Goal: Task Accomplishment & Management: Use online tool/utility

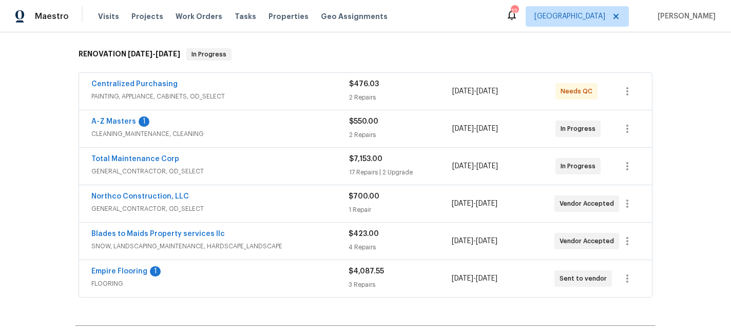
scroll to position [160, 0]
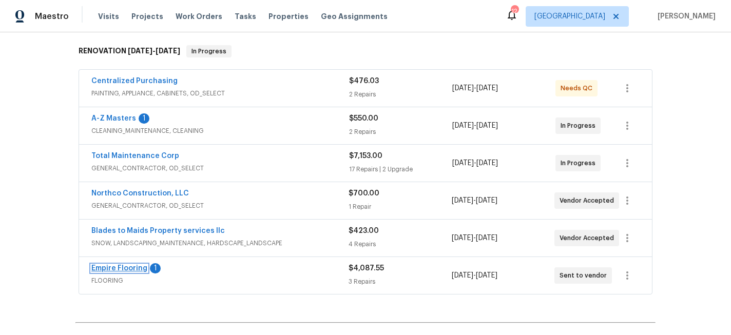
click at [133, 272] on link "Empire Flooring" at bounding box center [119, 268] width 56 height 7
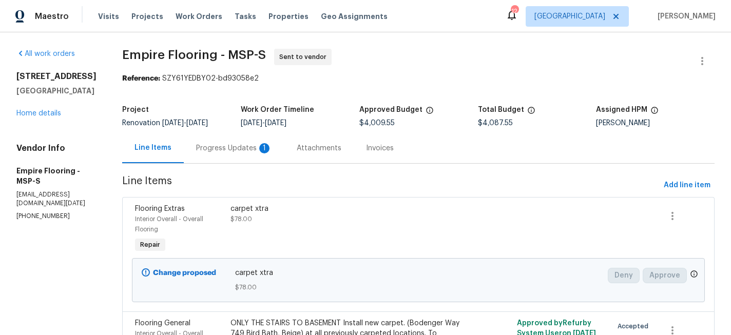
scroll to position [40, 0]
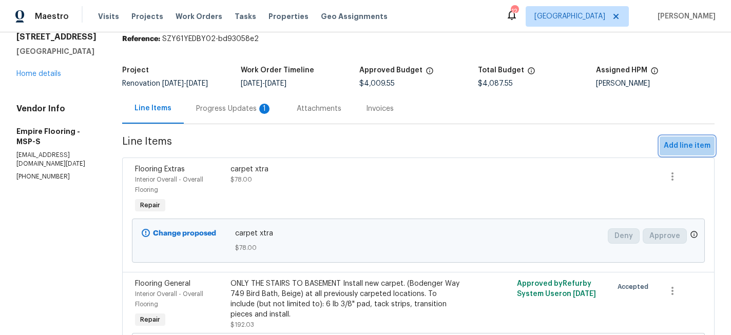
click at [679, 142] on span "Add line item" at bounding box center [687, 146] width 47 height 13
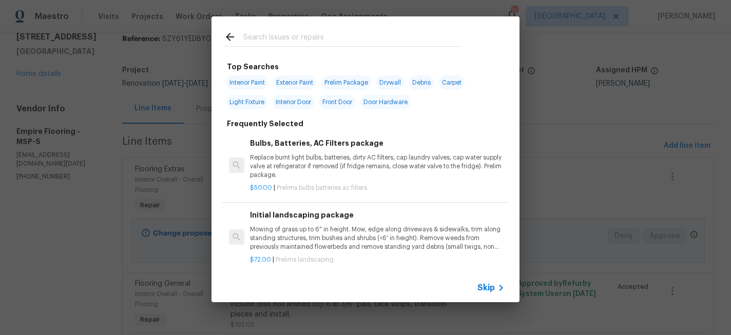
click at [283, 36] on input "text" at bounding box center [352, 38] width 218 height 15
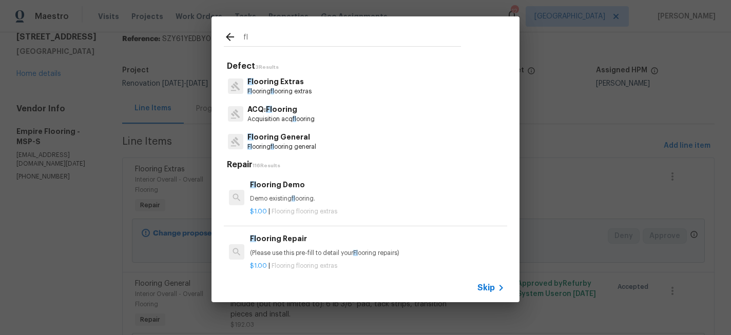
type input "fl"
click at [272, 87] on p "Fl ooring fl ooring extras" at bounding box center [279, 91] width 64 height 9
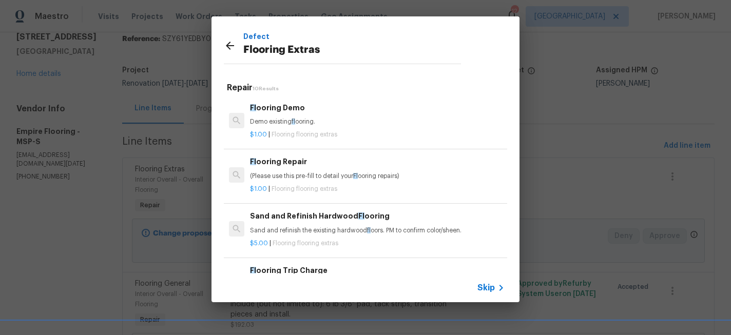
scroll to position [287, 0]
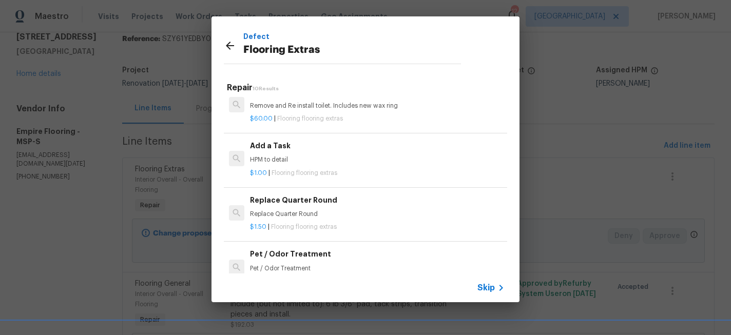
click at [282, 166] on div "$1.00 | Flooring flooring extras" at bounding box center [377, 171] width 255 height 13
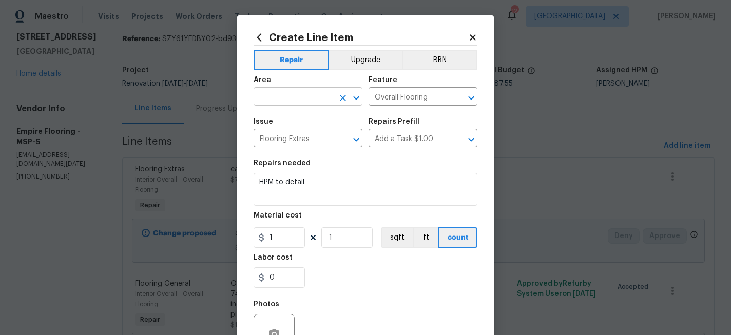
click at [286, 102] on input "text" at bounding box center [294, 98] width 80 height 16
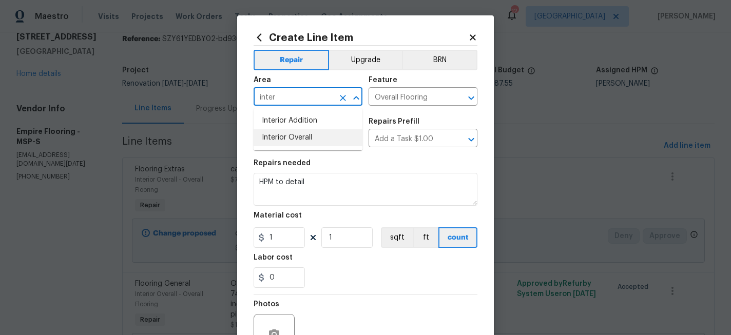
click at [298, 139] on li "Interior Overall" at bounding box center [308, 137] width 109 height 17
type input "Interior Overall"
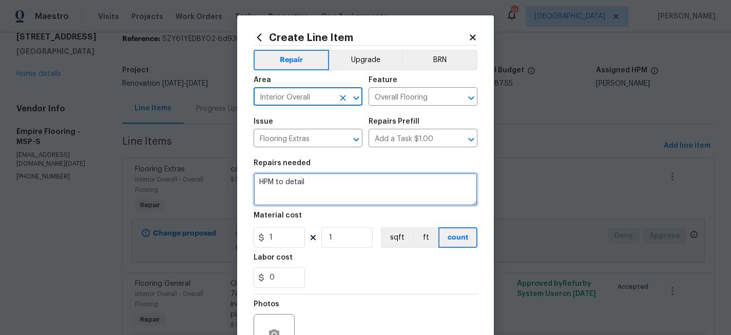
click at [289, 180] on textarea "HPM to detail" at bounding box center [366, 189] width 224 height 33
type textarea "carpet xtra 2"
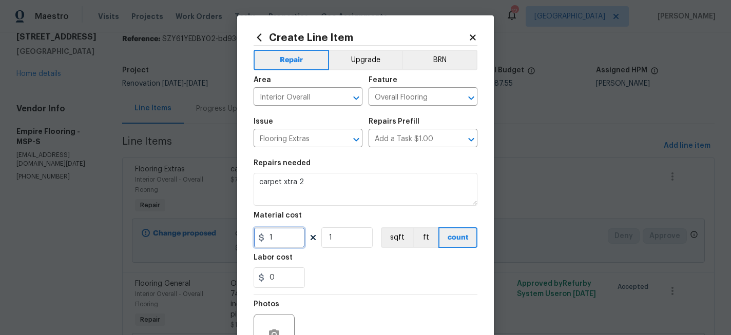
click at [286, 234] on input "1" at bounding box center [279, 237] width 51 height 21
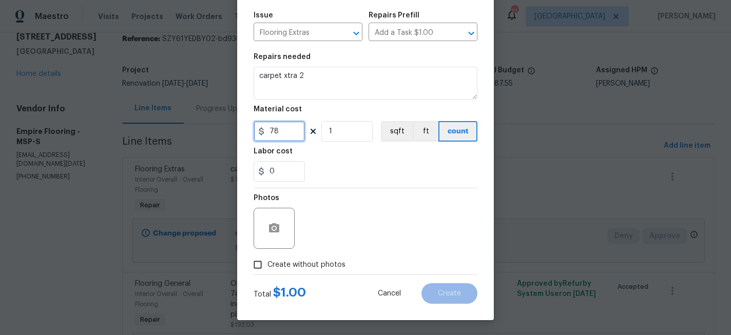
scroll to position [107, 0]
type input "78"
click at [315, 272] on label "Create without photos" at bounding box center [297, 265] width 98 height 20
click at [267, 272] on input "Create without photos" at bounding box center [258, 265] width 20 height 20
checkbox input "true"
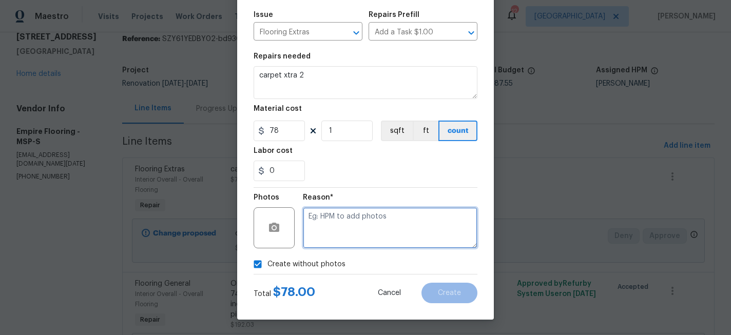
click at [374, 236] on textarea at bounding box center [390, 227] width 175 height 41
type textarea "x"
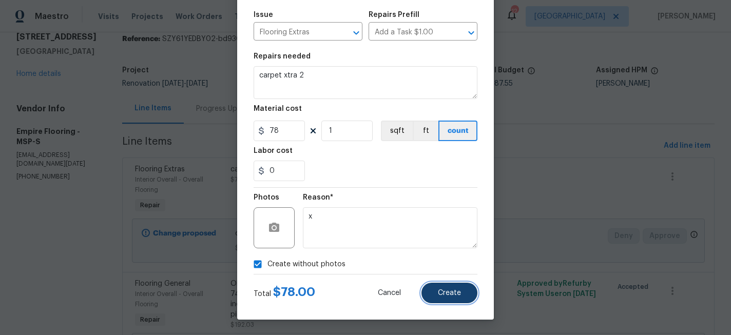
click at [459, 291] on span "Create" at bounding box center [449, 293] width 23 height 8
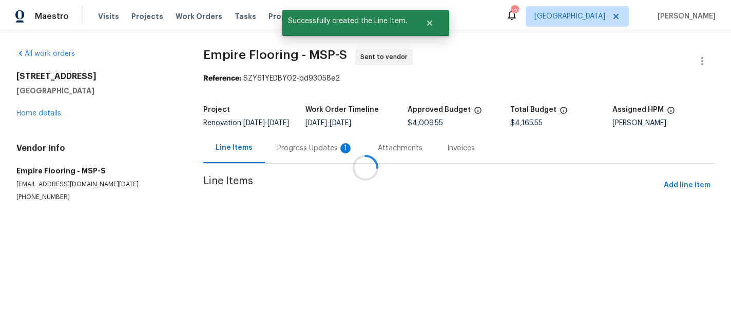
scroll to position [0, 0]
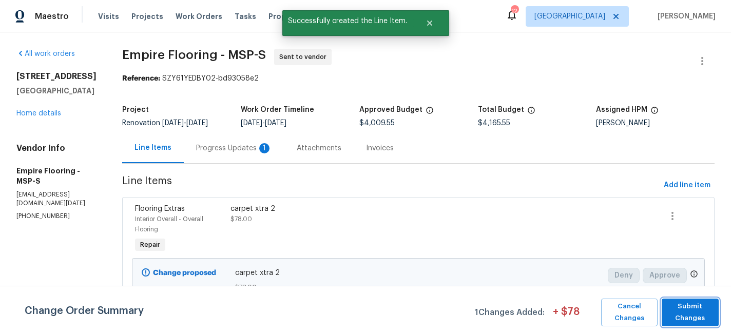
click at [687, 317] on span "Submit Changes" at bounding box center [690, 313] width 47 height 24
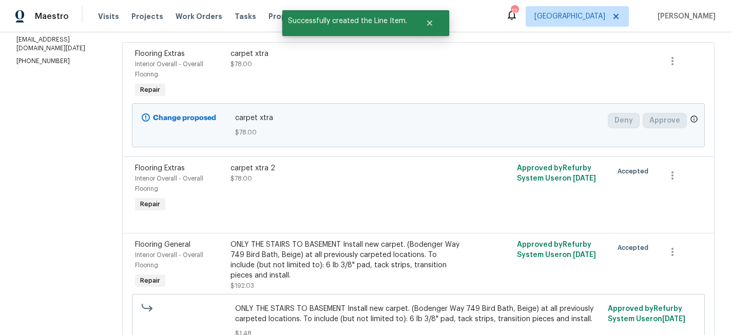
scroll to position [83, 0]
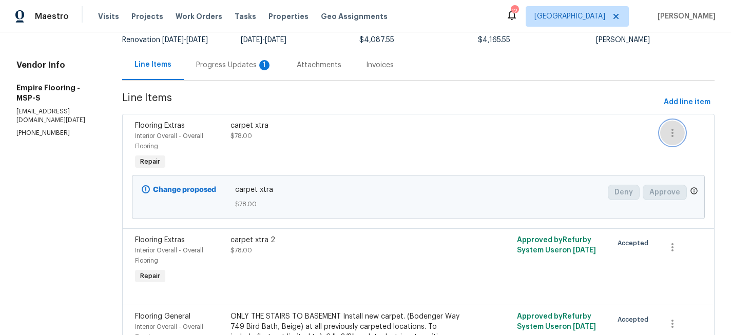
click at [671, 136] on icon "button" at bounding box center [672, 133] width 12 height 12
click at [671, 136] on li "Cancel" at bounding box center [681, 133] width 40 height 17
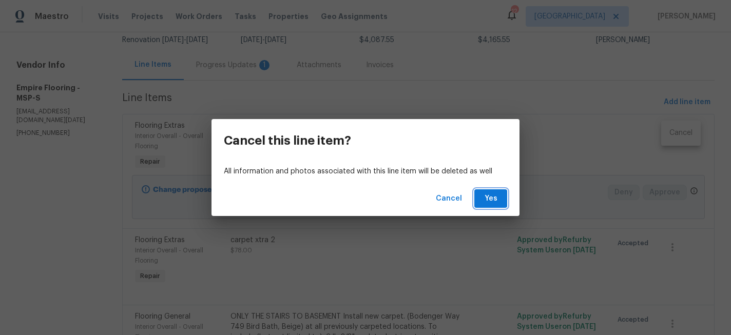
click at [486, 202] on span "Yes" at bounding box center [490, 198] width 16 height 13
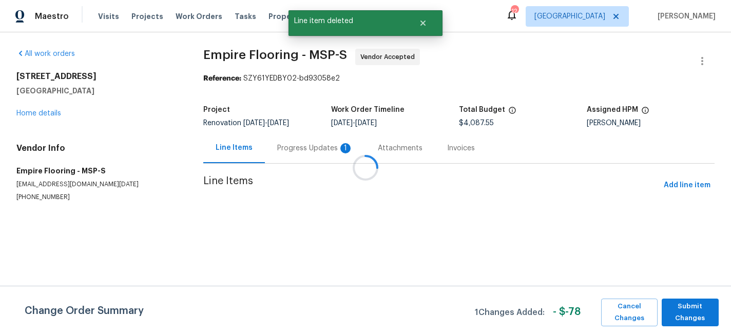
scroll to position [0, 0]
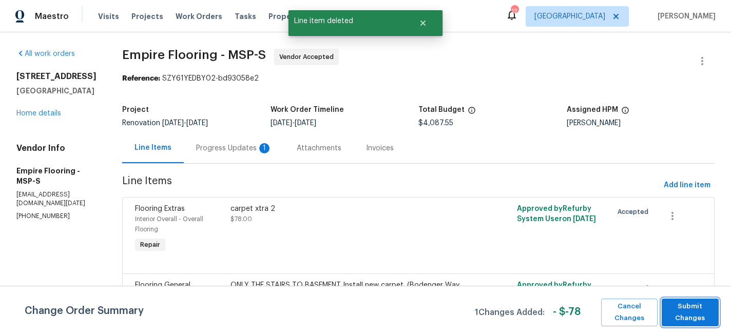
click at [697, 316] on span "Submit Changes" at bounding box center [690, 313] width 47 height 24
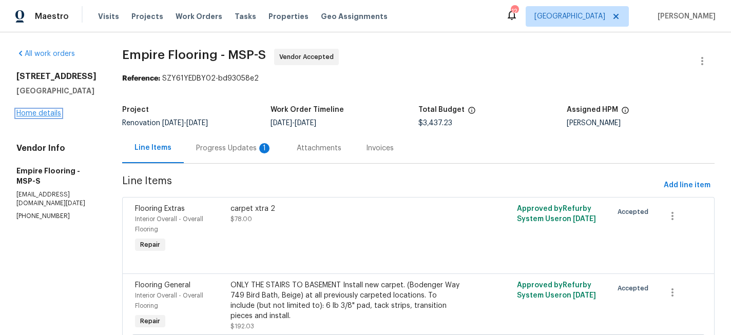
click at [47, 112] on link "Home details" at bounding box center [38, 113] width 45 height 7
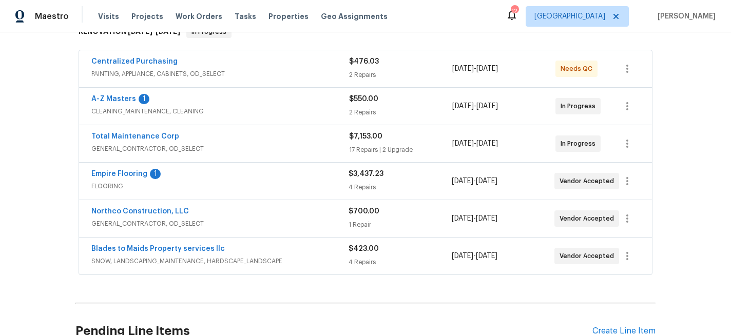
scroll to position [183, 0]
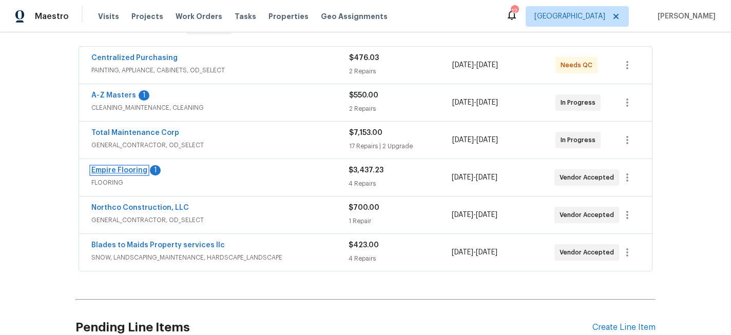
click at [129, 172] on link "Empire Flooring" at bounding box center [119, 170] width 56 height 7
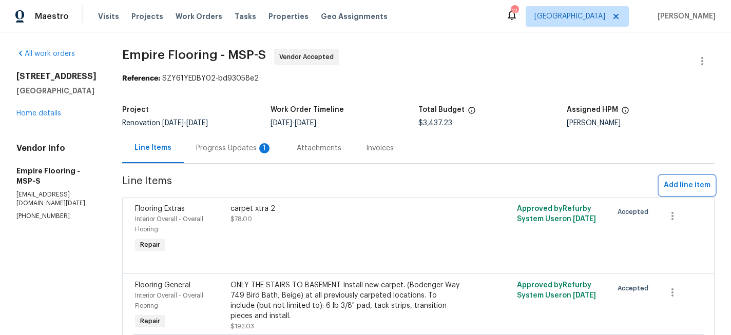
click at [696, 185] on span "Add line item" at bounding box center [687, 185] width 47 height 13
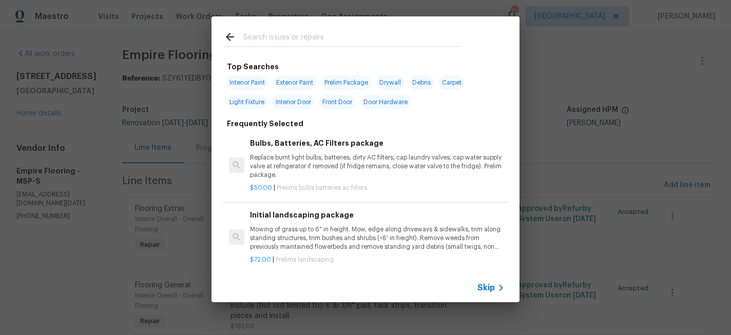
click at [279, 33] on input "text" at bounding box center [352, 38] width 218 height 15
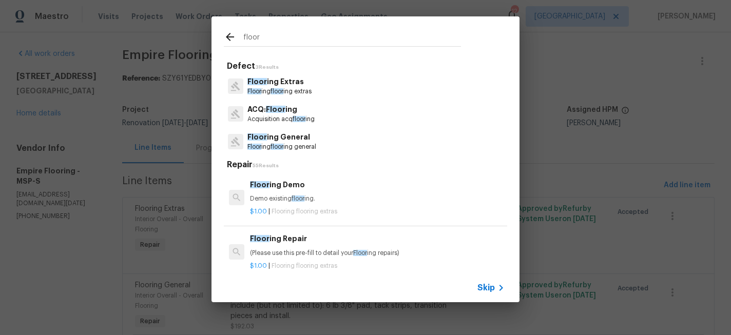
type input "floor"
click at [284, 83] on p "Floor ing Extras" at bounding box center [279, 81] width 64 height 11
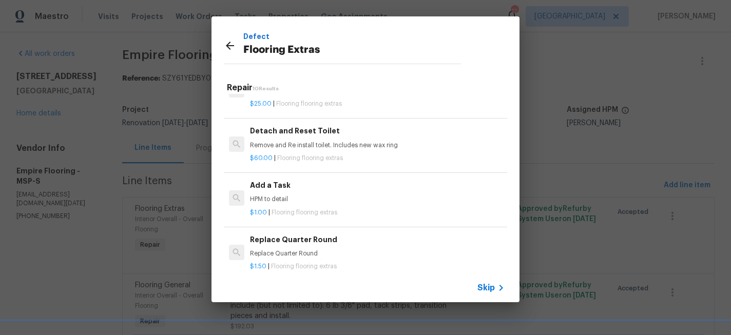
scroll to position [259, 0]
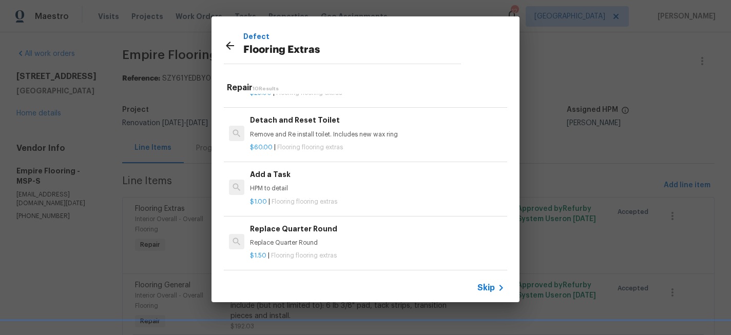
click at [299, 188] on p "HPM to detail" at bounding box center [377, 188] width 255 height 9
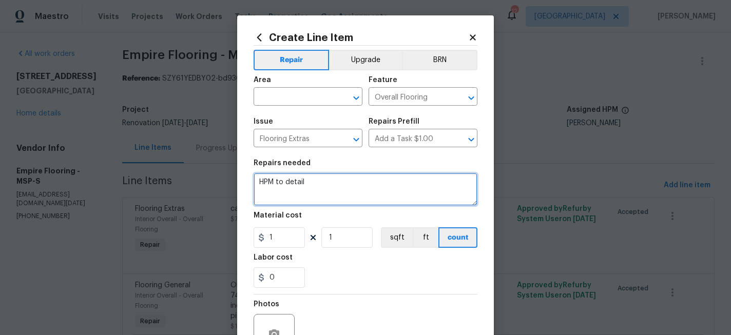
click at [300, 180] on textarea "HPM to detail" at bounding box center [366, 189] width 224 height 33
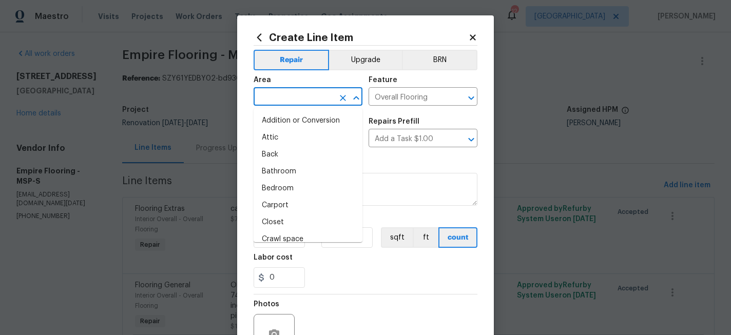
click at [285, 95] on input "text" at bounding box center [294, 98] width 80 height 16
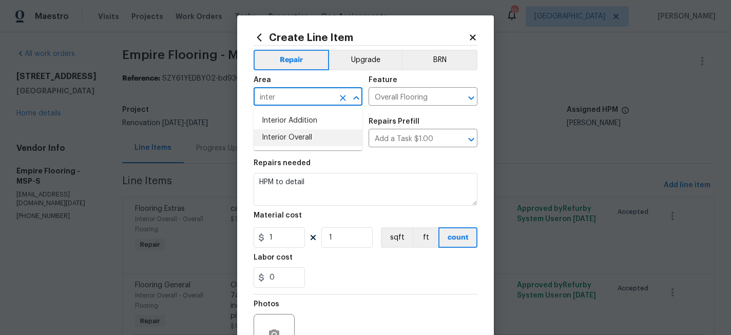
click at [289, 134] on li "Interior Overall" at bounding box center [308, 137] width 109 height 17
type input "Interior Overall"
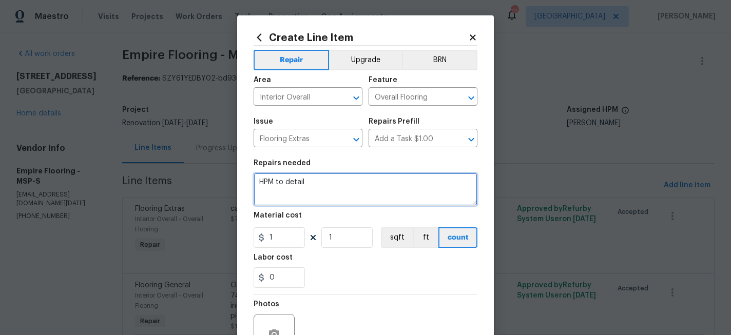
click at [291, 177] on textarea "HPM to detail" at bounding box center [366, 189] width 224 height 33
type textarea "lvp extra plus trip fee"
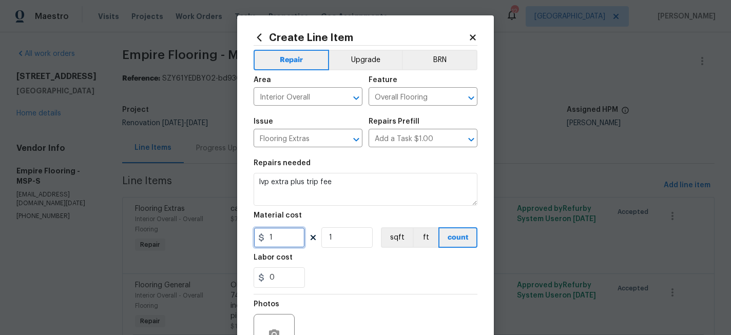
click at [285, 237] on input "1" at bounding box center [279, 237] width 51 height 21
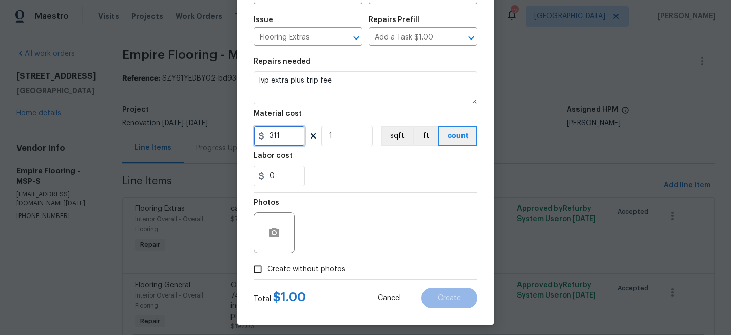
scroll to position [107, 0]
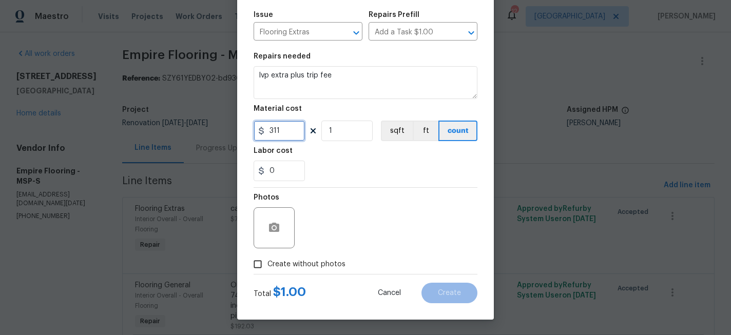
type input "311"
click at [317, 267] on span "Create without photos" at bounding box center [306, 264] width 78 height 11
click at [267, 267] on input "Create without photos" at bounding box center [258, 265] width 20 height 20
checkbox input "true"
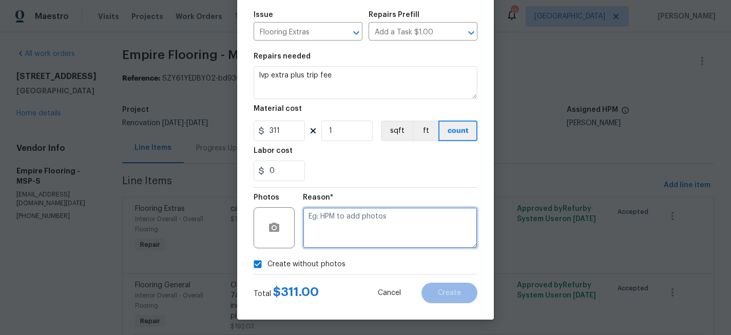
click at [358, 239] on textarea at bounding box center [390, 227] width 175 height 41
type textarea "x"
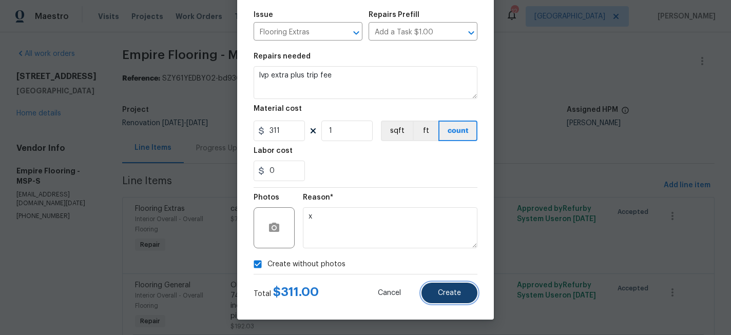
click at [445, 294] on span "Create" at bounding box center [449, 293] width 23 height 8
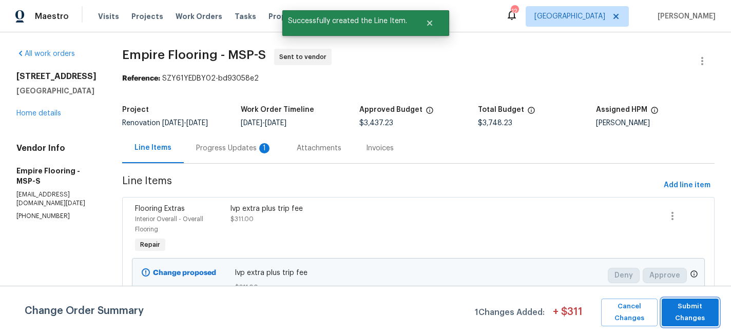
click at [675, 313] on span "Submit Changes" at bounding box center [690, 313] width 47 height 24
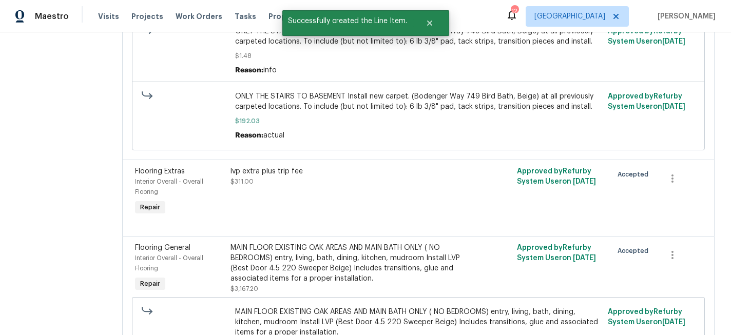
scroll to position [0, 0]
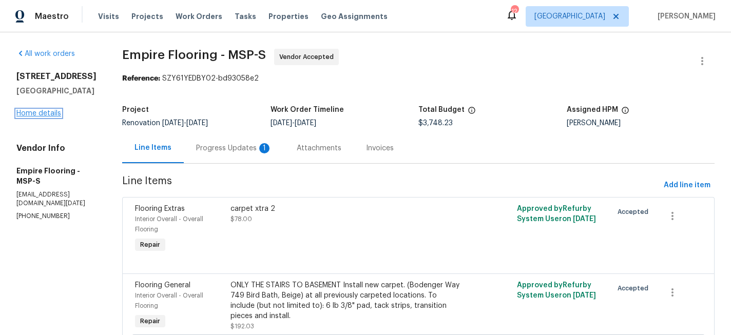
click at [38, 113] on link "Home details" at bounding box center [38, 113] width 45 height 7
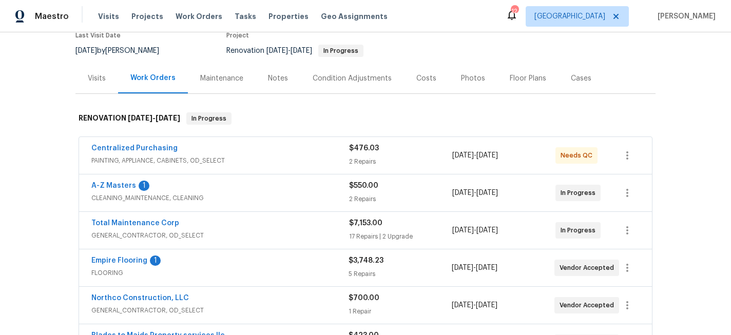
scroll to position [94, 0]
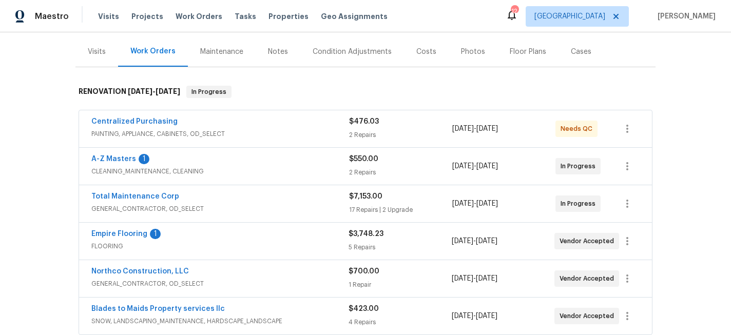
scroll to position [139, 0]
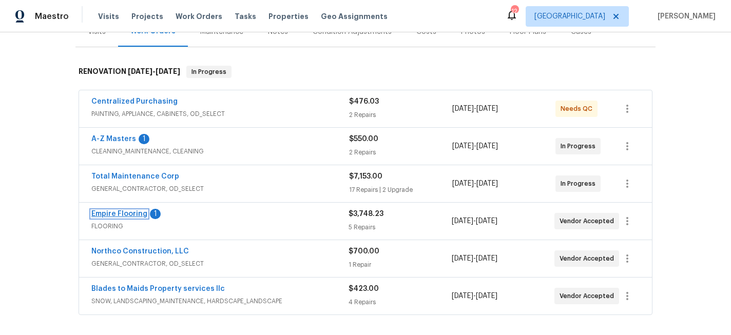
click at [126, 211] on link "Empire Flooring" at bounding box center [119, 213] width 56 height 7
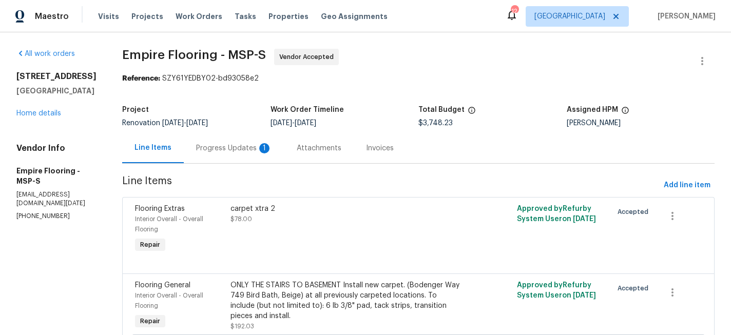
click at [229, 151] on div "Progress Updates 1" at bounding box center [234, 148] width 76 height 10
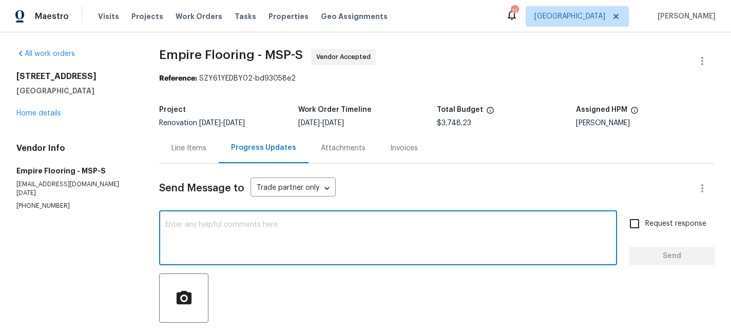
click at [239, 224] on textarea at bounding box center [388, 239] width 446 height 36
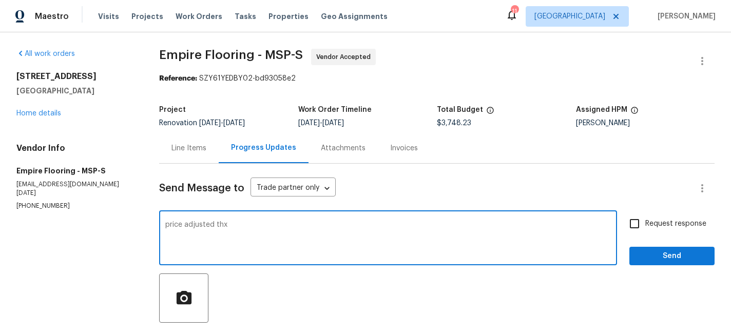
type textarea "price adjusted thx"
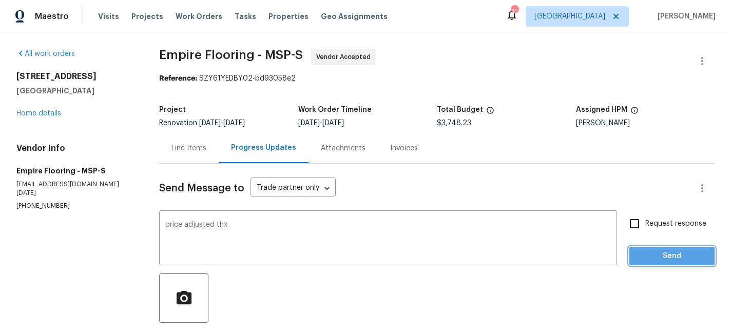
click at [683, 258] on span "Send" at bounding box center [671, 256] width 69 height 13
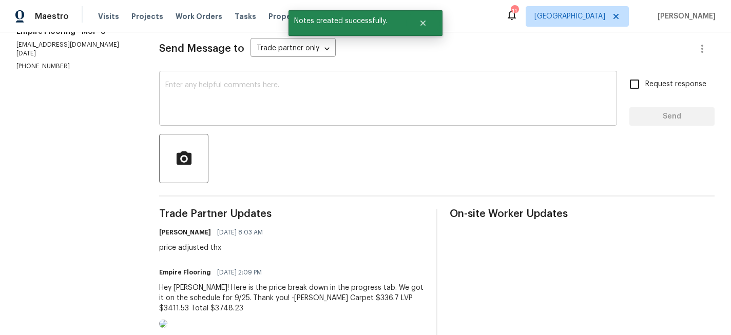
scroll to position [141, 0]
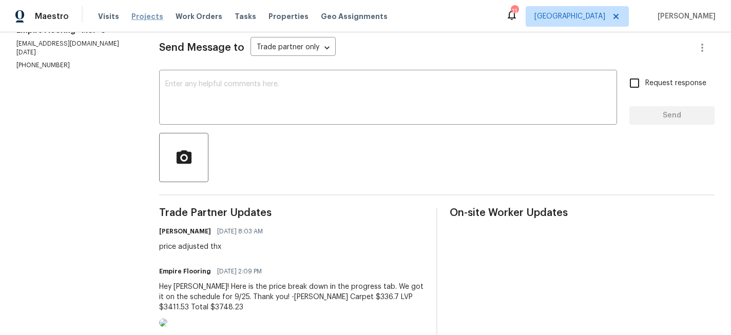
click at [131, 13] on span "Projects" at bounding box center [147, 16] width 32 height 10
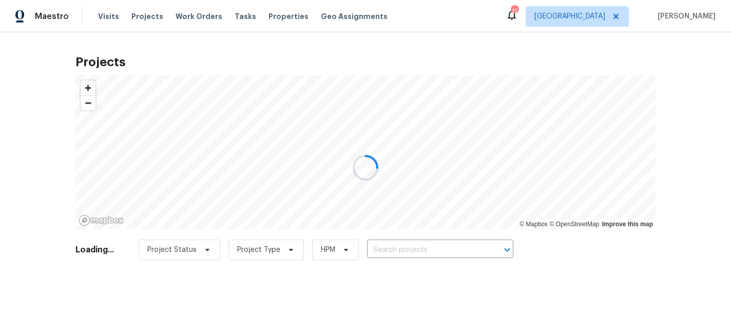
click at [408, 245] on div at bounding box center [365, 167] width 731 height 335
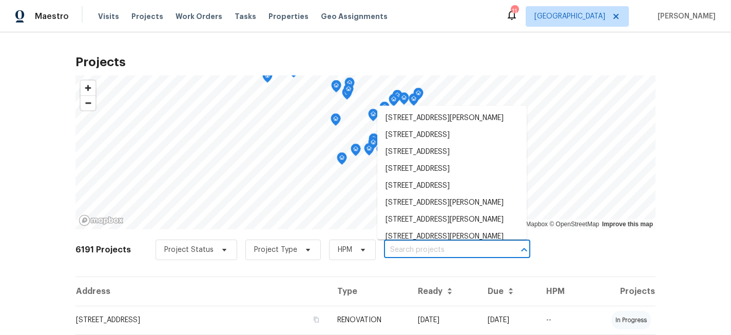
click at [404, 250] on input "text" at bounding box center [443, 250] width 118 height 16
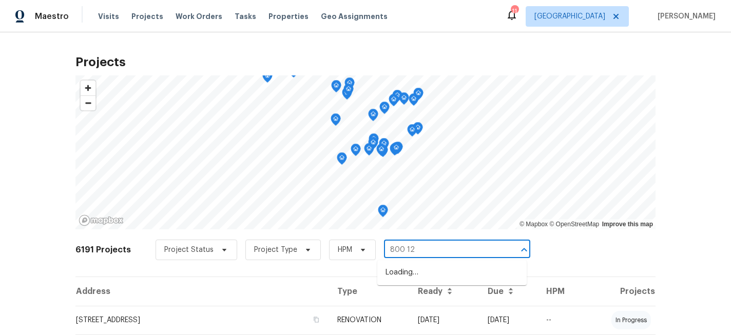
type input "800 125"
click at [421, 274] on li "[STREET_ADDRESS]" at bounding box center [451, 272] width 149 height 17
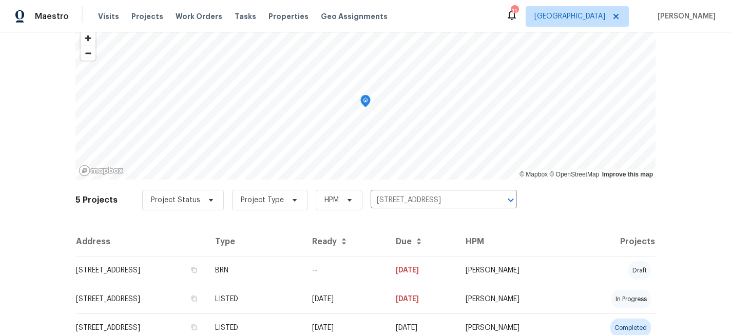
scroll to position [50, 0]
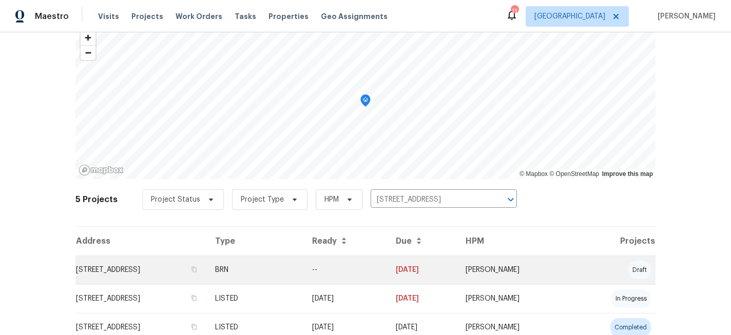
click at [173, 266] on td "[STREET_ADDRESS]" at bounding box center [140, 270] width 131 height 29
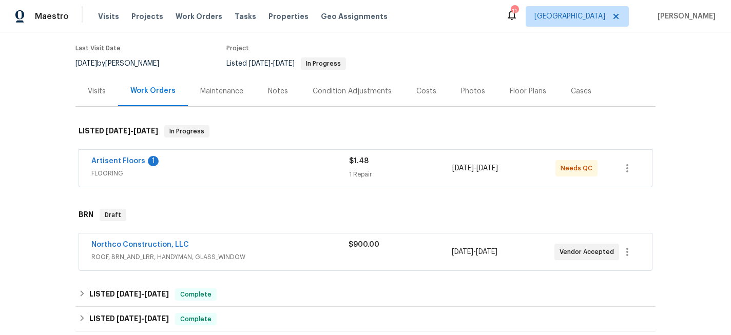
scroll to position [82, 0]
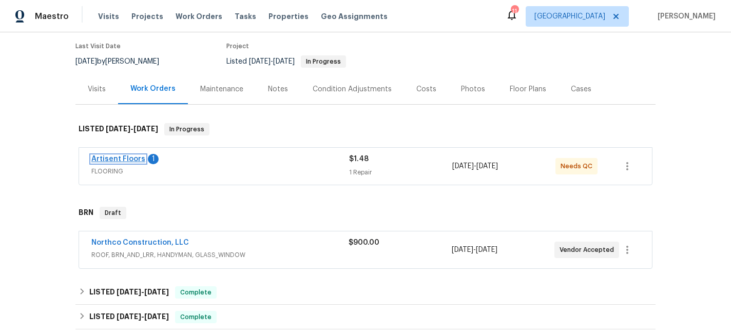
click at [131, 160] on link "Artisent Floors" at bounding box center [118, 159] width 54 height 7
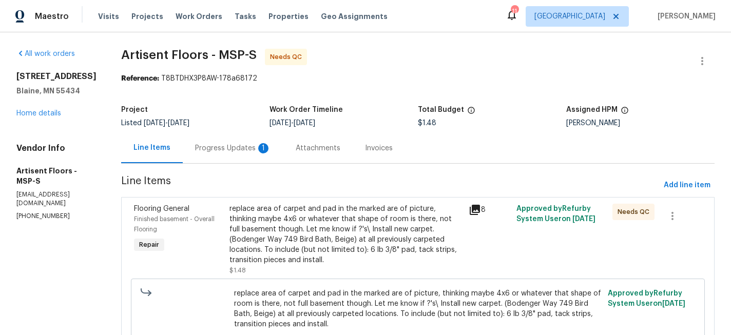
click at [229, 146] on div "Progress Updates 1" at bounding box center [233, 148] width 76 height 10
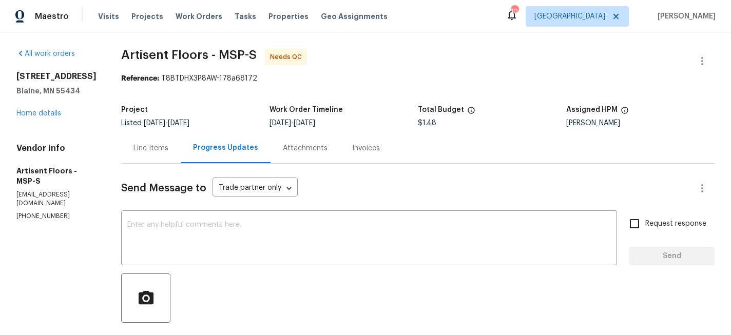
click at [154, 143] on div "Line Items" at bounding box center [150, 148] width 35 height 10
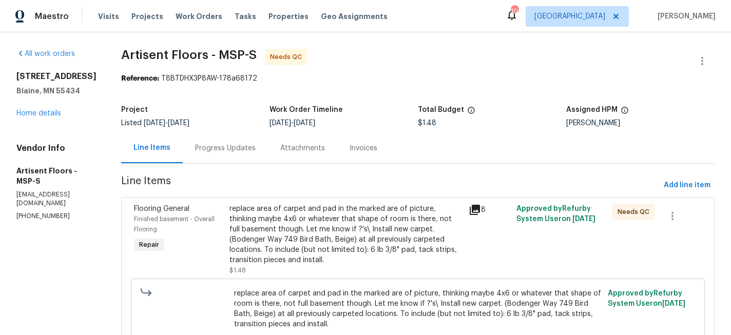
click at [301, 253] on div "replace area of carpet and pad in the marked are of picture, thinking maybe 4x6…" at bounding box center [345, 235] width 233 height 62
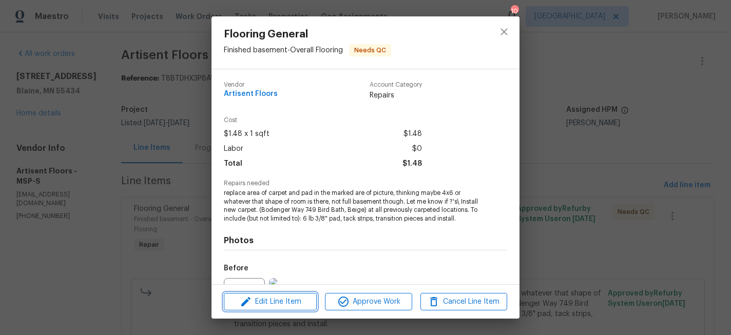
click at [275, 301] on span "Edit Line Item" at bounding box center [270, 302] width 87 height 13
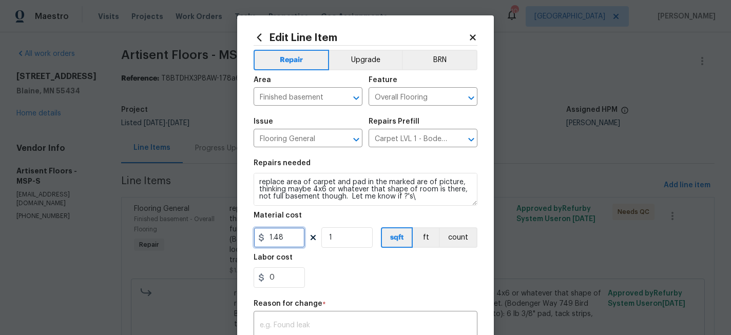
click at [293, 244] on input "1.48" at bounding box center [279, 237] width 51 height 21
type input "292.2"
click at [338, 266] on div "Labor cost" at bounding box center [366, 260] width 224 height 13
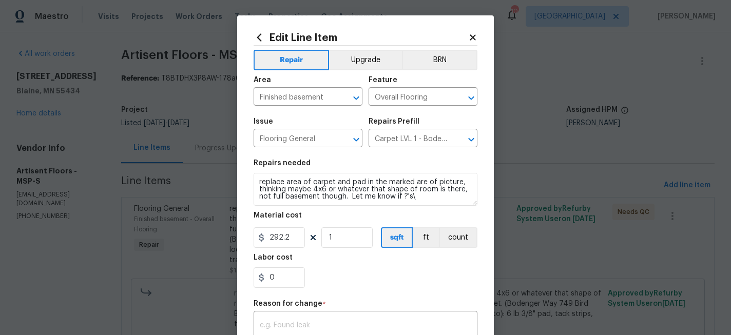
scroll to position [76, 0]
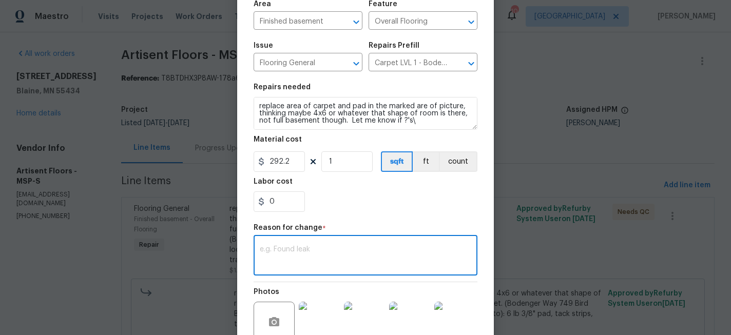
click at [333, 261] on textarea at bounding box center [365, 257] width 211 height 22
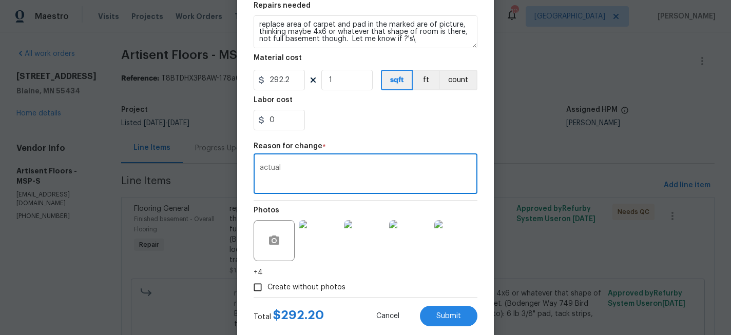
scroll to position [181, 0]
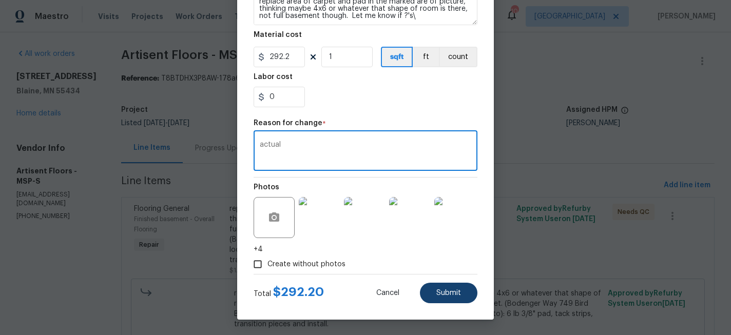
type textarea "actual"
click at [446, 297] on button "Submit" at bounding box center [448, 293] width 57 height 21
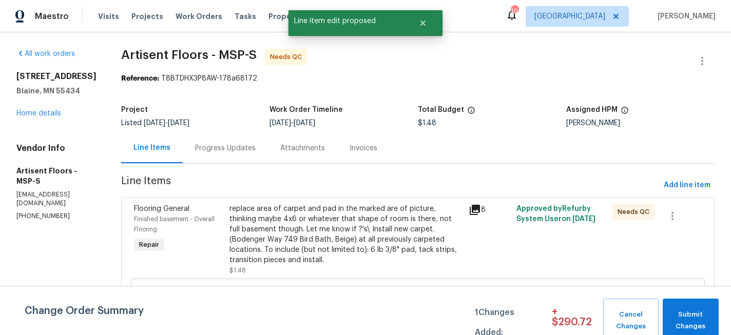
scroll to position [0, 0]
click at [687, 314] on span "Submit Changes" at bounding box center [691, 321] width 46 height 24
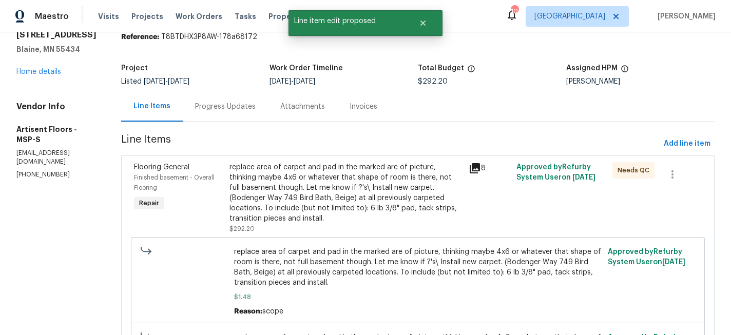
scroll to position [47, 0]
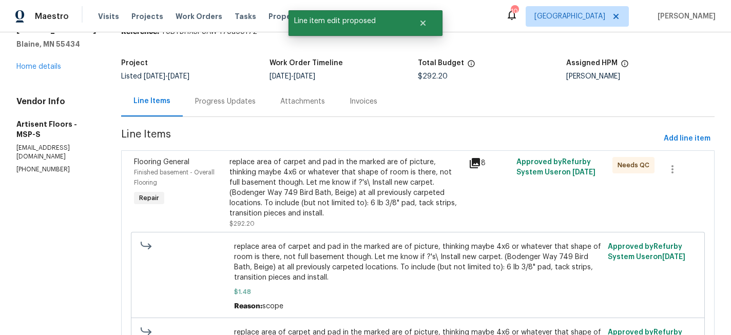
click at [401, 199] on div "replace area of carpet and pad in the marked are of picture, thinking maybe 4x6…" at bounding box center [345, 188] width 233 height 62
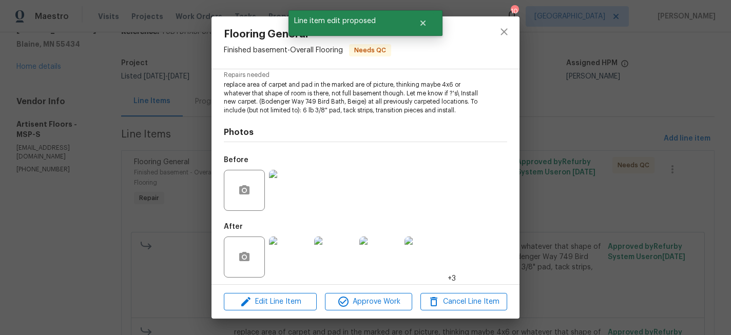
scroll to position [121, 0]
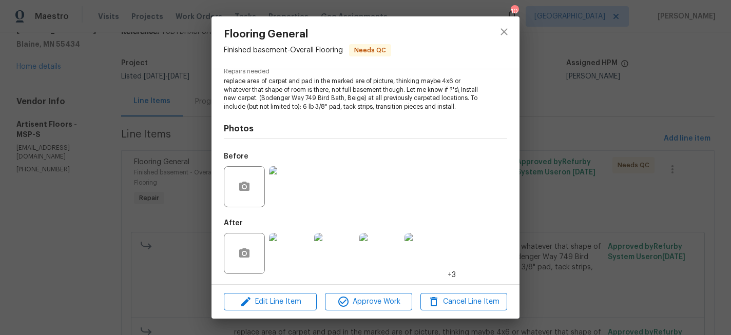
click at [291, 250] on img at bounding box center [289, 253] width 41 height 41
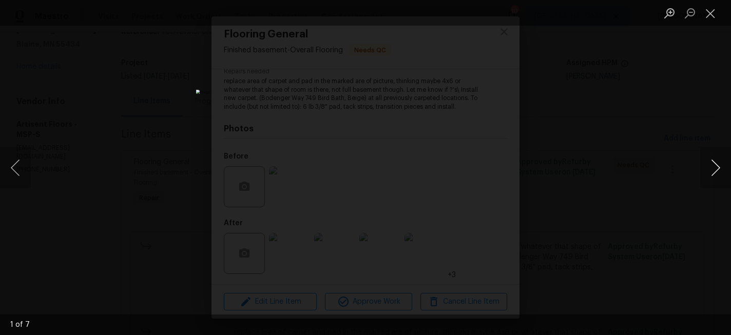
click at [714, 167] on button "Next image" at bounding box center [715, 167] width 31 height 41
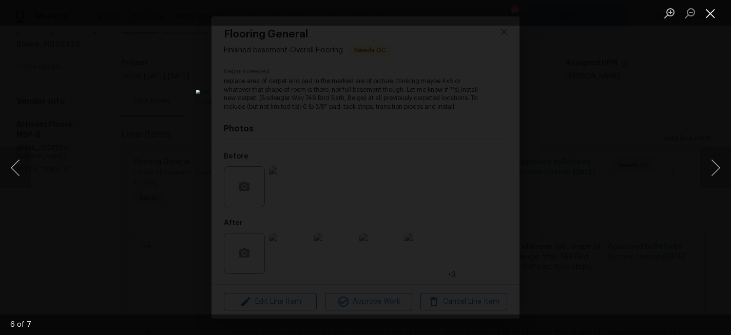
click at [707, 12] on button "Close lightbox" at bounding box center [710, 13] width 21 height 18
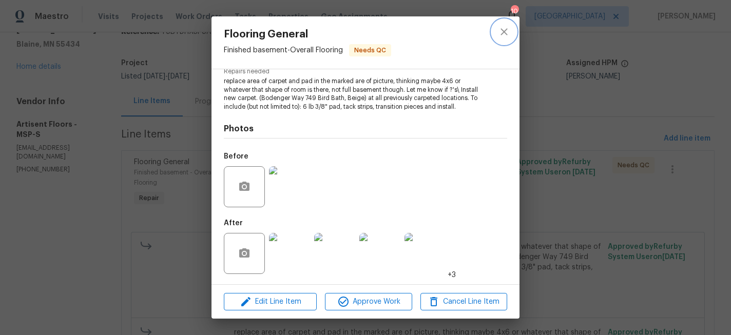
click at [506, 30] on icon "close" at bounding box center [503, 31] width 7 height 7
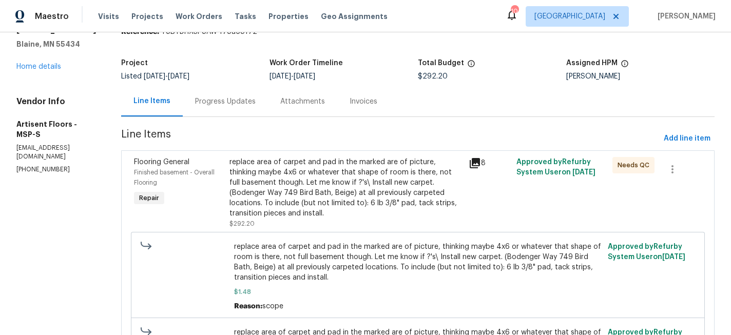
click at [210, 101] on div "Progress Updates" at bounding box center [225, 101] width 61 height 10
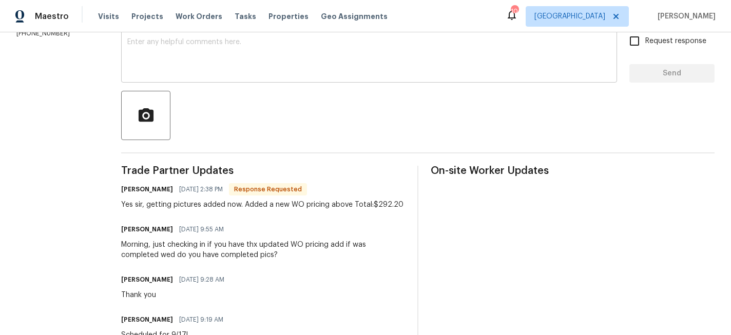
scroll to position [183, 0]
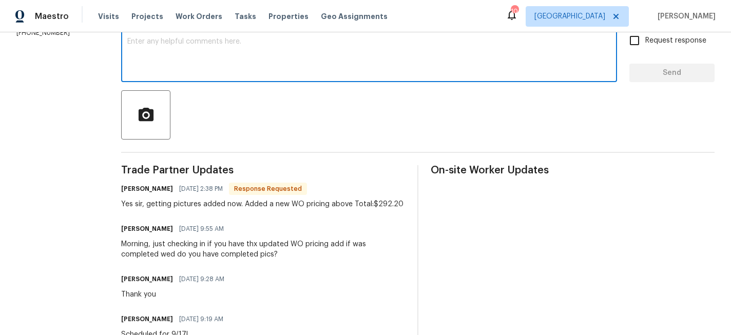
click at [286, 50] on textarea at bounding box center [369, 56] width 484 height 36
type textarea "perfect thx, price adjusted"
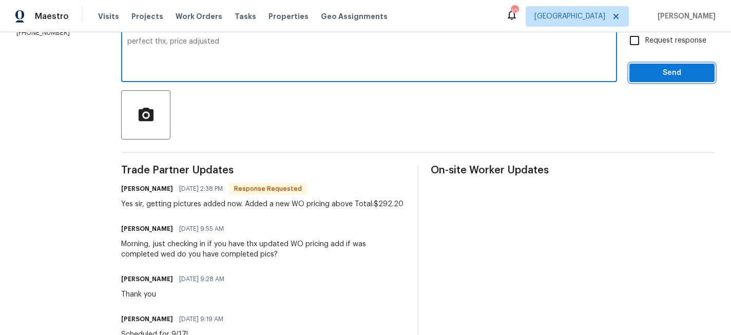
click at [658, 75] on span "Send" at bounding box center [671, 73] width 69 height 13
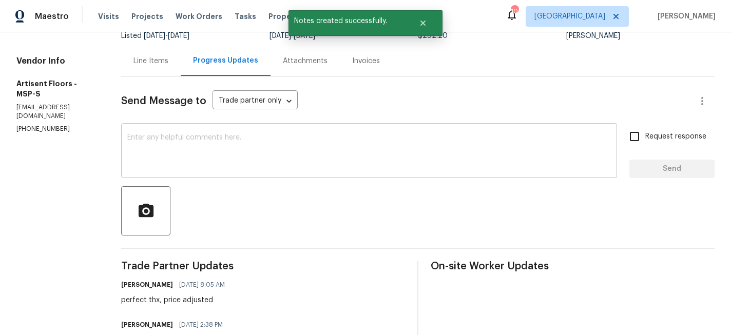
scroll to position [49, 0]
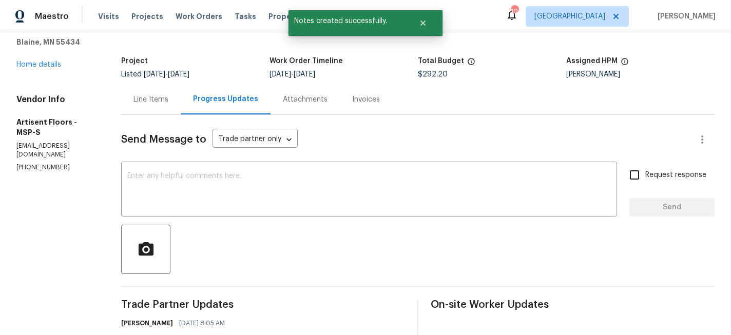
click at [158, 103] on div "Line Items" at bounding box center [150, 99] width 35 height 10
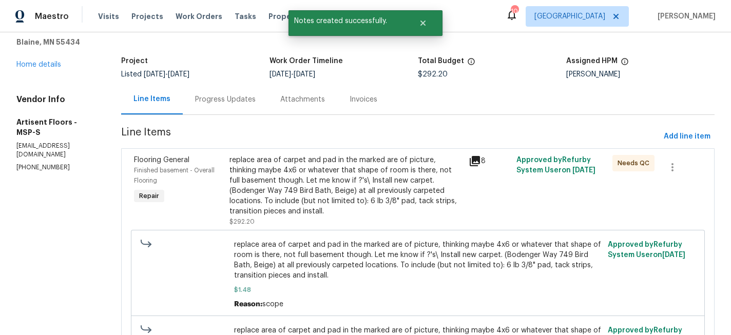
click at [291, 205] on div "replace area of carpet and pad in the marked are of picture, thinking maybe 4x6…" at bounding box center [345, 186] width 233 height 62
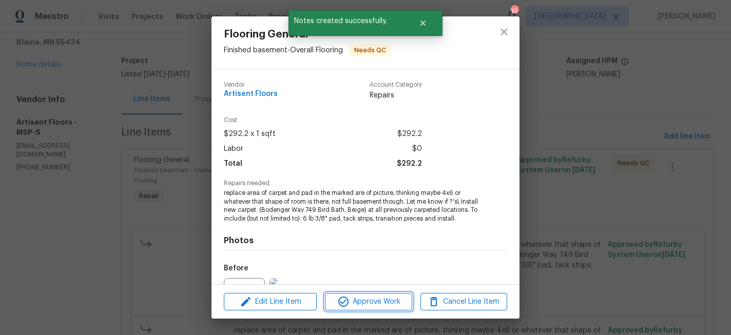
click at [359, 299] on span "Approve Work" at bounding box center [368, 302] width 81 height 13
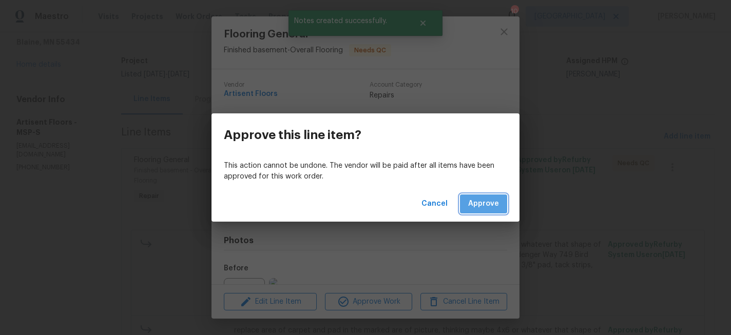
click at [485, 200] on span "Approve" at bounding box center [483, 204] width 31 height 13
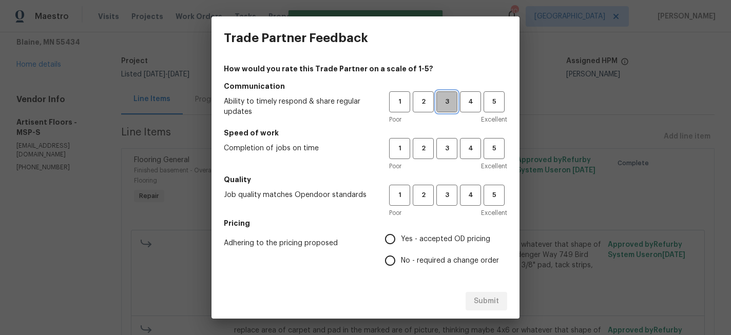
click at [448, 101] on span "3" at bounding box center [446, 102] width 19 height 12
click at [450, 146] on span "3" at bounding box center [446, 149] width 19 height 12
click at [450, 190] on span "3" at bounding box center [446, 195] width 19 height 12
click at [399, 232] on input "Yes - accepted OD pricing" at bounding box center [390, 239] width 22 height 22
radio input "true"
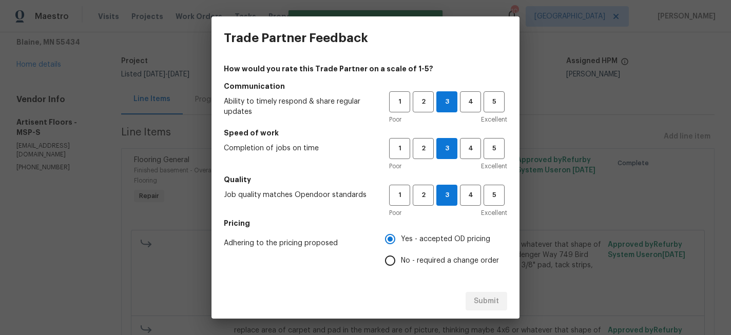
scroll to position [83, 0]
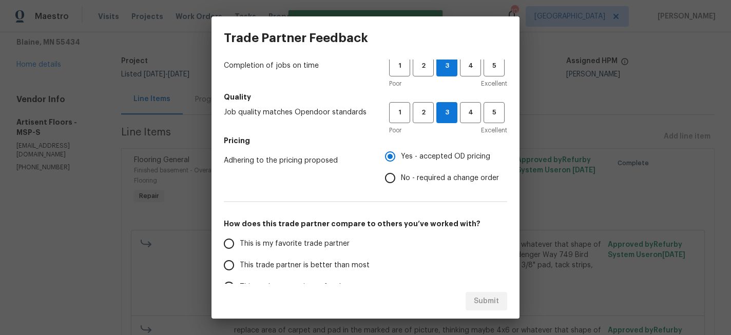
click at [312, 250] on label "This is my favorite trade partner" at bounding box center [299, 244] width 162 height 22
click at [240, 250] on input "This is my favorite trade partner" at bounding box center [229, 244] width 22 height 22
radio input "false"
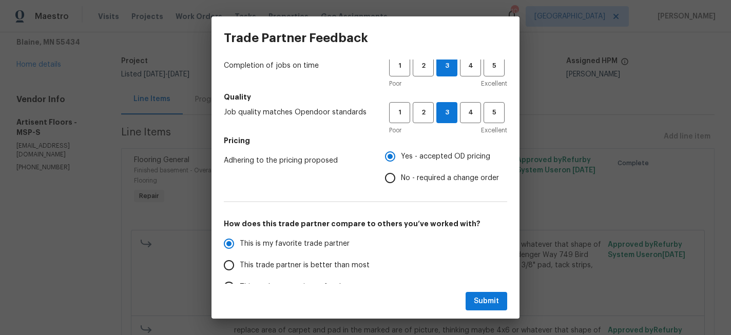
scroll to position [147, 0]
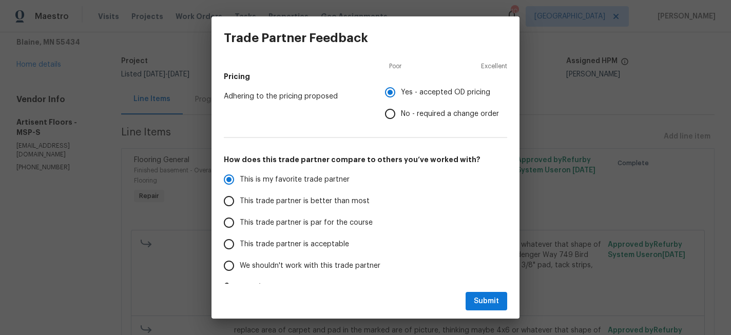
click at [275, 219] on span "This trade partner is par for the course" at bounding box center [306, 223] width 133 height 11
click at [240, 219] on input "This trade partner is par for the course" at bounding box center [229, 223] width 22 height 22
click at [501, 303] on button "Submit" at bounding box center [487, 301] width 42 height 19
radio input "true"
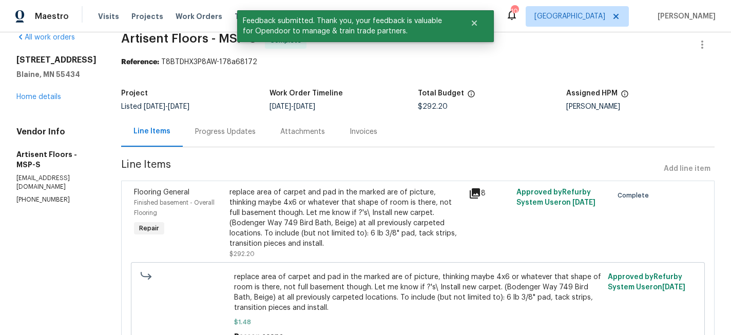
scroll to position [0, 0]
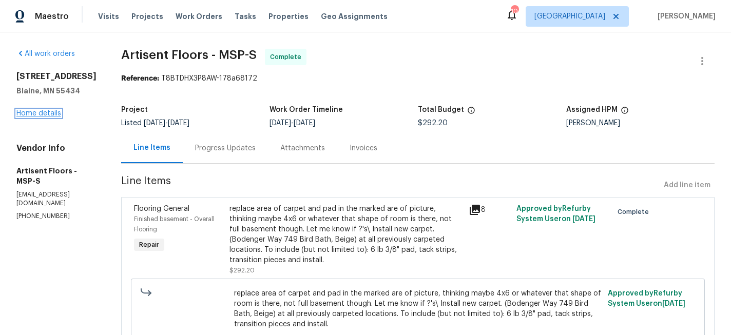
click at [47, 110] on link "Home details" at bounding box center [38, 113] width 45 height 7
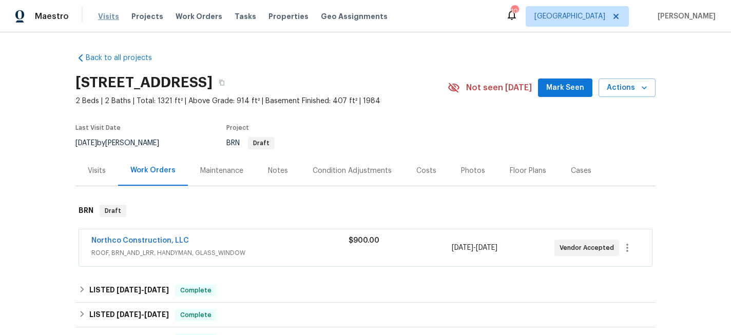
click at [101, 14] on span "Visits" at bounding box center [108, 16] width 21 height 10
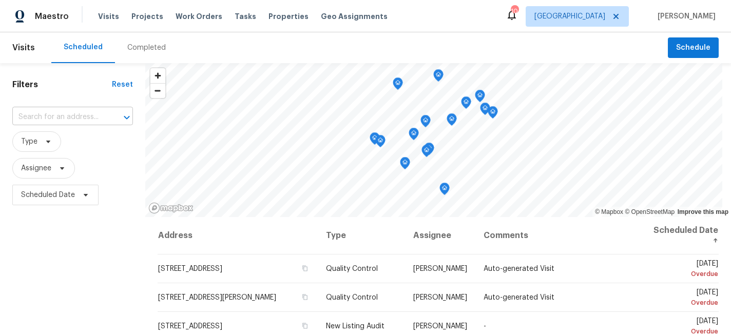
click at [90, 124] on input "text" at bounding box center [58, 117] width 92 height 16
type input "800 125"
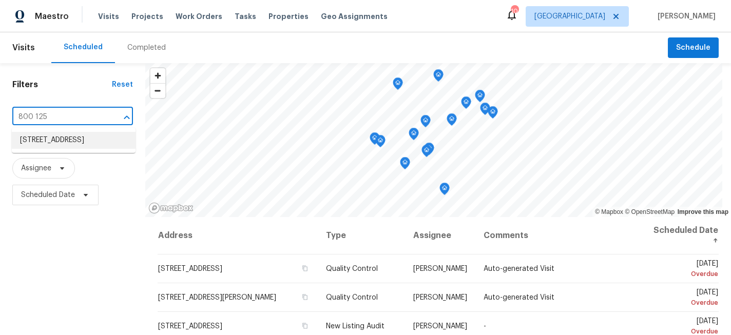
click at [81, 140] on li "[STREET_ADDRESS]" at bounding box center [74, 140] width 124 height 17
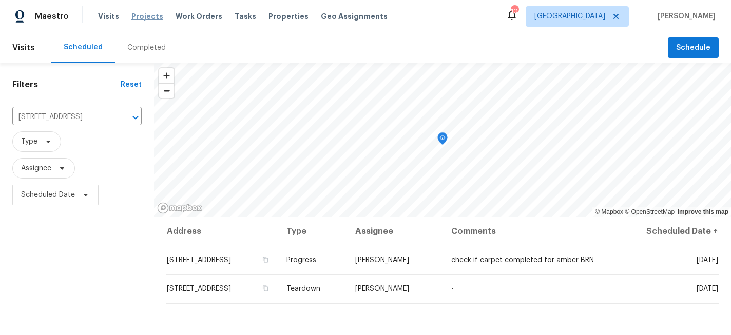
click at [139, 15] on span "Projects" at bounding box center [147, 16] width 32 height 10
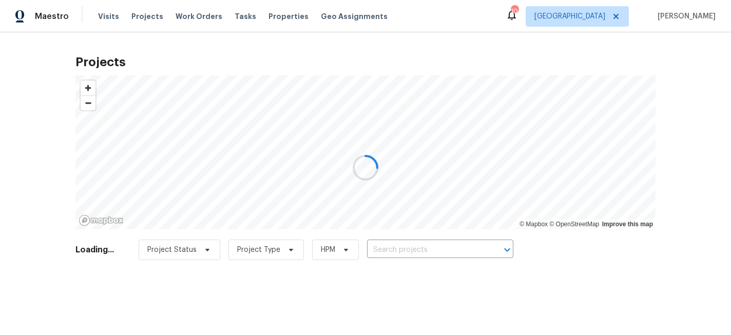
click at [407, 244] on input "text" at bounding box center [426, 250] width 118 height 16
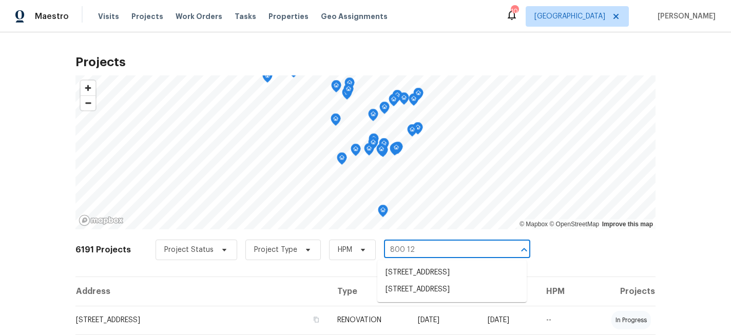
type input "800 125"
click at [413, 255] on input "800 125" at bounding box center [443, 250] width 118 height 16
click at [407, 269] on li "[STREET_ADDRESS]" at bounding box center [451, 272] width 149 height 17
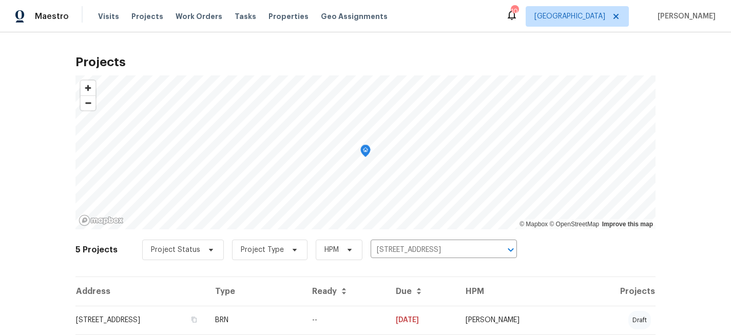
scroll to position [40, 0]
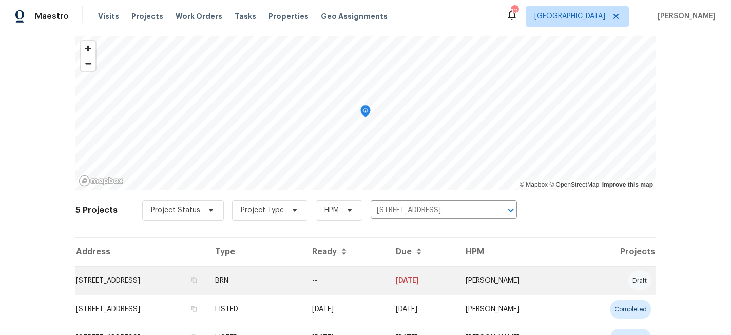
click at [165, 275] on td "[STREET_ADDRESS]" at bounding box center [140, 280] width 131 height 29
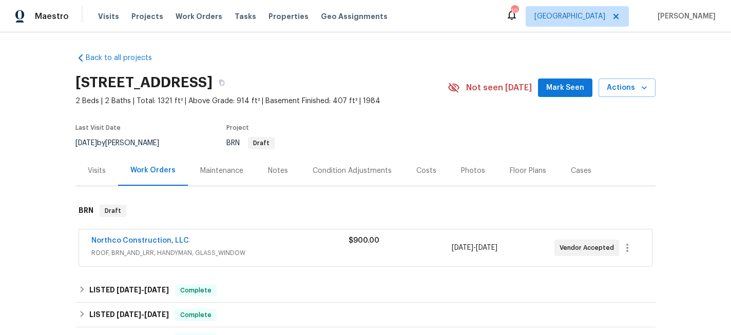
scroll to position [24, 0]
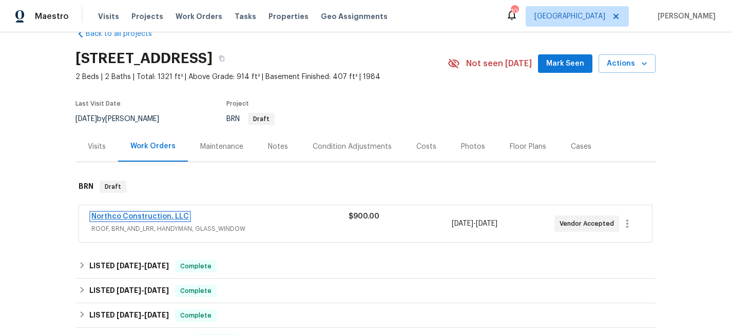
click at [165, 214] on link "Northco Construction, LLC" at bounding box center [140, 216] width 98 height 7
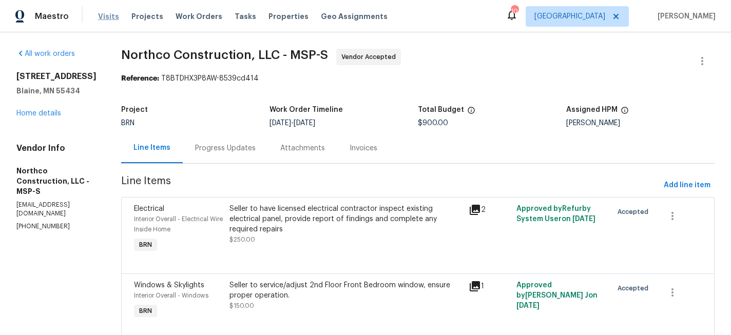
click at [103, 18] on span "Visits" at bounding box center [108, 16] width 21 height 10
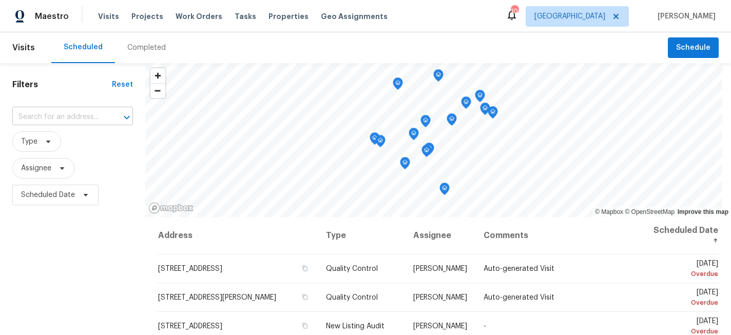
click at [89, 117] on input "text" at bounding box center [58, 117] width 92 height 16
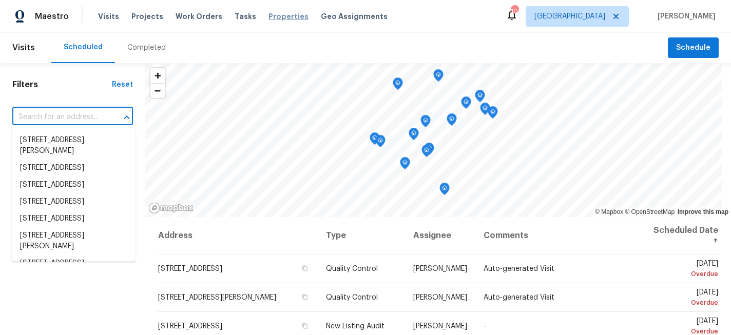
click at [280, 20] on span "Properties" at bounding box center [288, 16] width 40 height 10
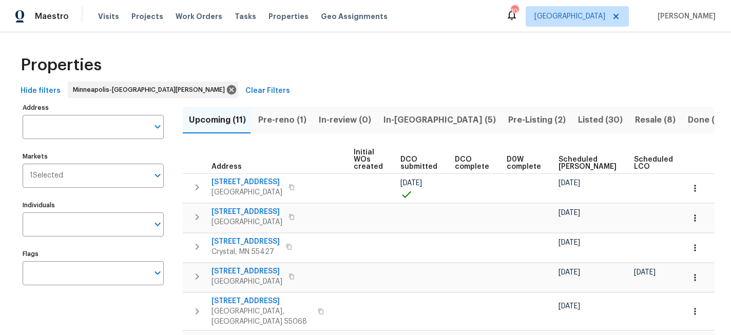
scroll to position [0, 121]
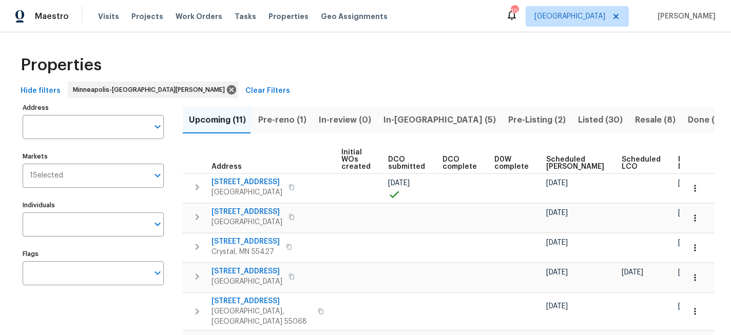
click at [678, 163] on span "Ready Date" at bounding box center [689, 163] width 23 height 14
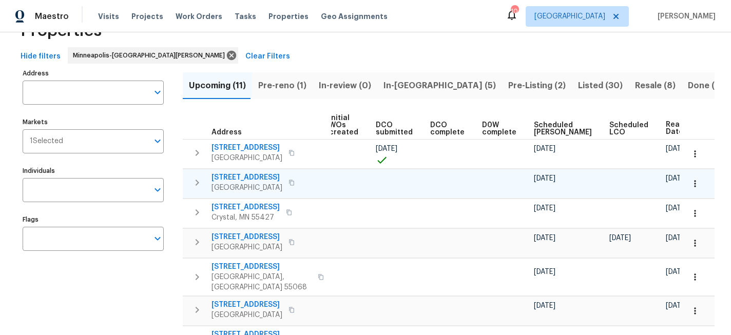
scroll to position [0, 130]
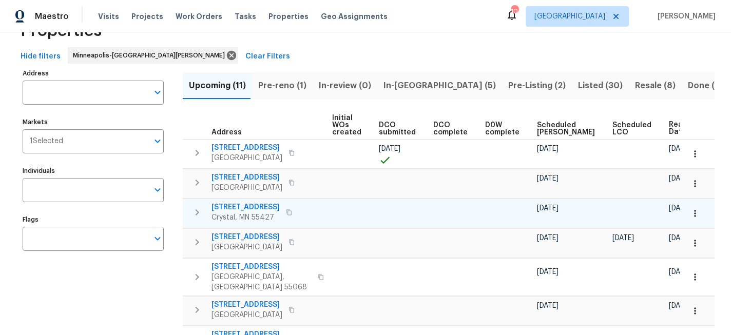
click at [286, 211] on icon "button" at bounding box center [289, 212] width 6 height 6
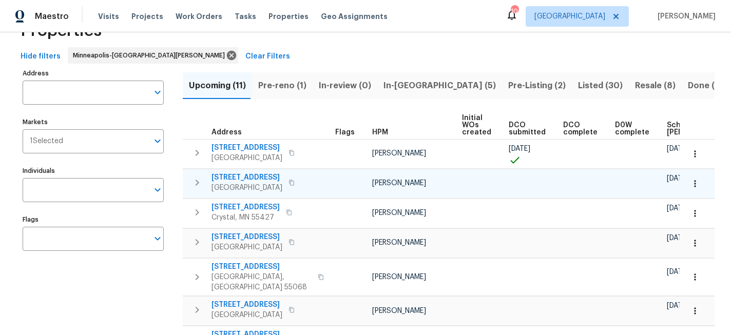
scroll to position [0, 0]
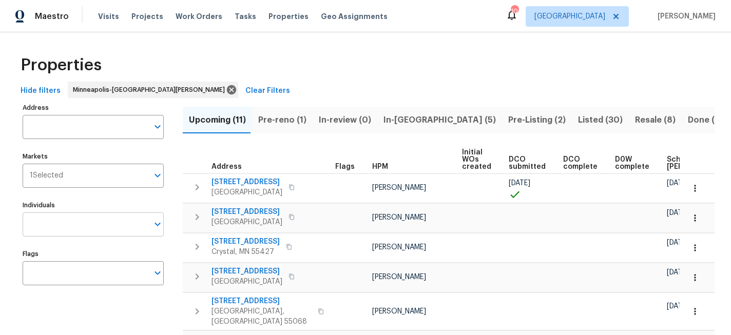
click at [55, 220] on input "Individuals" at bounding box center [86, 224] width 126 height 24
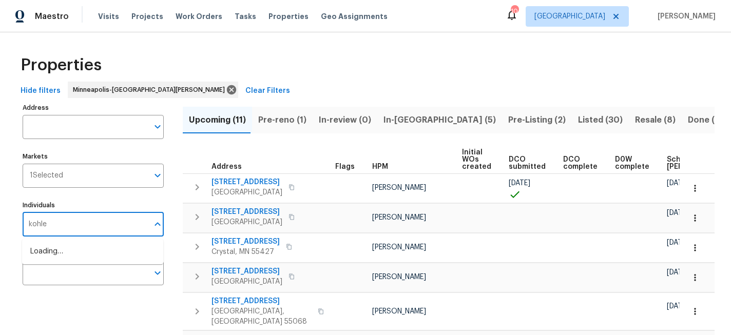
type input "kohler"
click at [52, 276] on li "[PERSON_NAME]" at bounding box center [92, 285] width 125 height 22
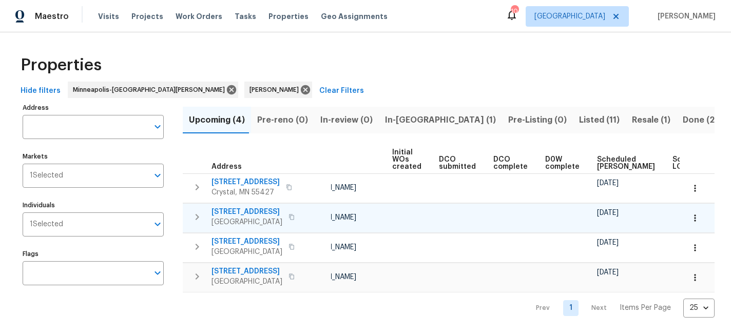
scroll to position [0, 133]
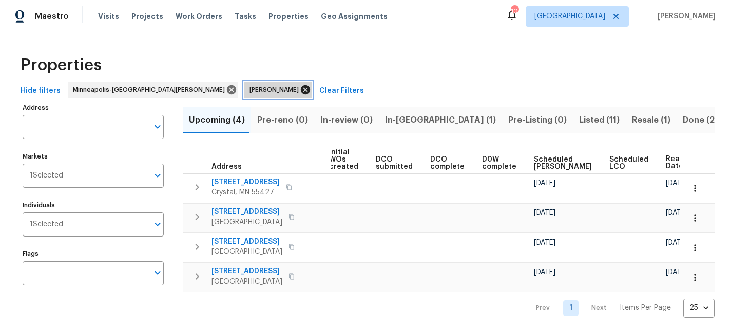
click at [301, 90] on icon at bounding box center [305, 89] width 9 height 9
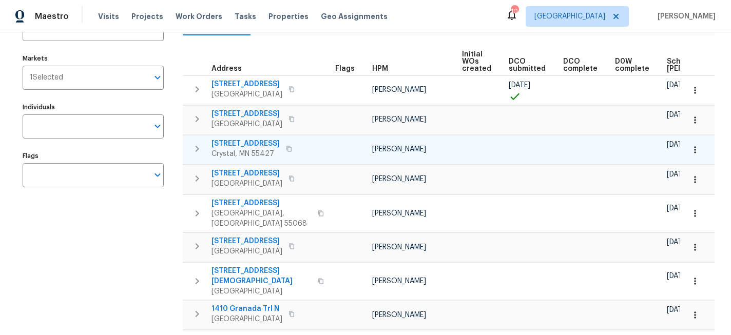
scroll to position [0, 133]
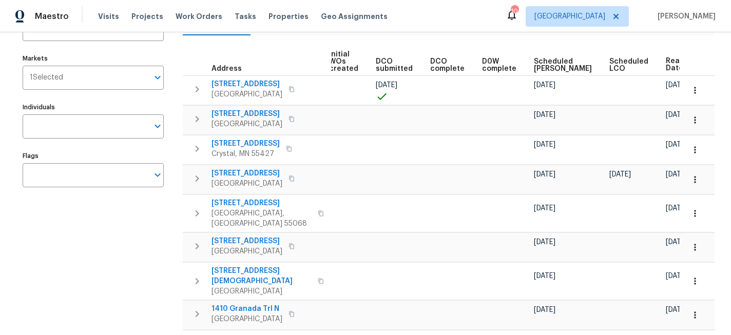
click at [666, 62] on span "Ready Date" at bounding box center [677, 64] width 23 height 14
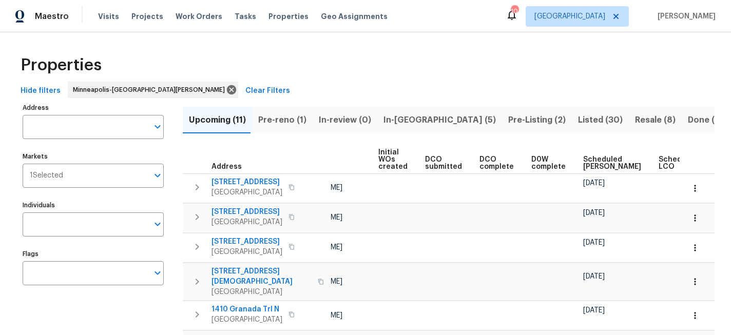
scroll to position [0, 133]
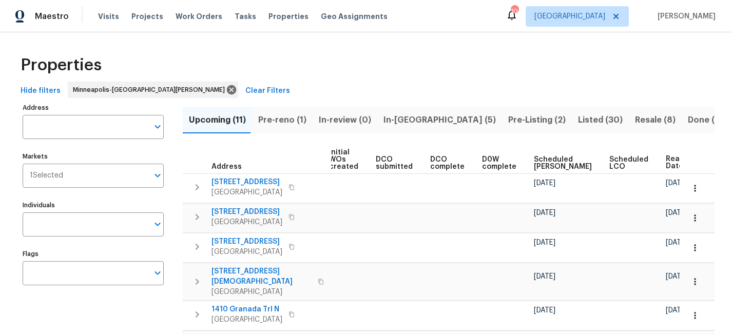
click at [666, 162] on span "Ready Date" at bounding box center [677, 163] width 23 height 14
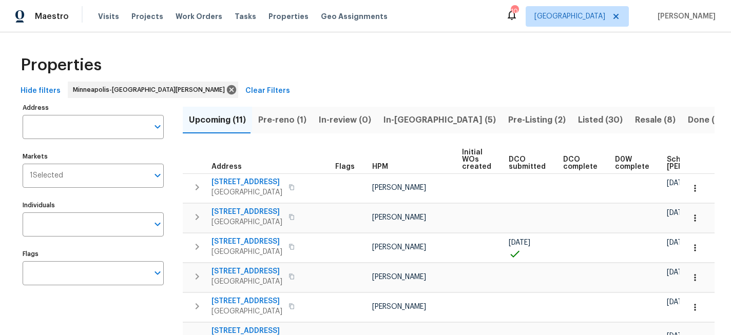
scroll to position [0, 121]
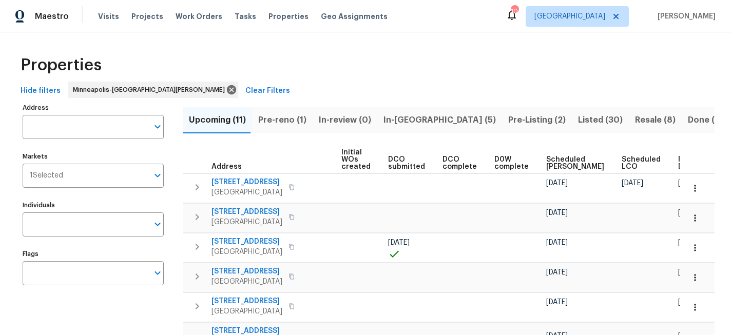
click at [678, 160] on span "Ready Date" at bounding box center [689, 163] width 23 height 14
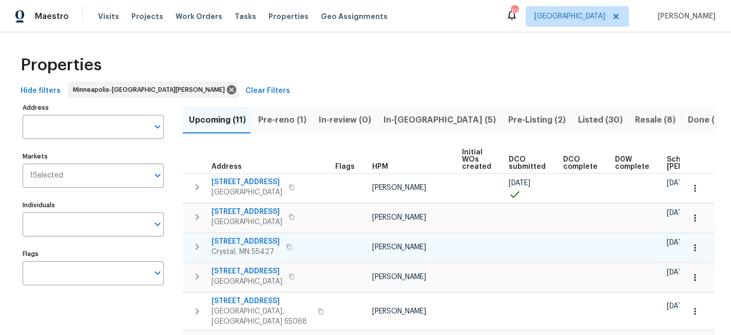
scroll to position [0, 133]
